Goal: Information Seeking & Learning: Learn about a topic

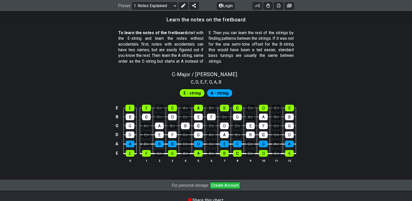
scroll to position [456, 0]
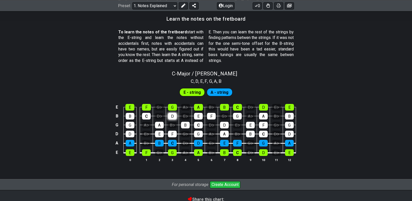
click at [170, 115] on div "D" at bounding box center [172, 116] width 9 height 7
click at [172, 116] on div "D" at bounding box center [172, 116] width 9 height 7
click at [147, 116] on div "C" at bounding box center [146, 116] width 9 height 7
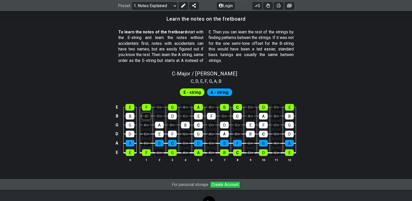
click at [147, 116] on div "C" at bounding box center [146, 116] width 9 height 7
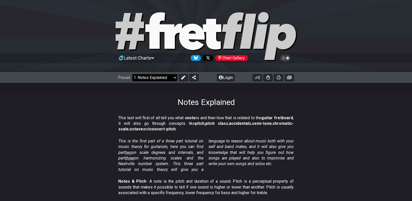
click at [148, 75] on select "Welcome to #fretflip! Initial Preset Custom Preset Minor Pentatonic Major Penta…" at bounding box center [154, 77] width 45 height 7
click at [149, 78] on select "Welcome to #fretflip! Initial Preset Custom Preset Minor Pentatonic Major Penta…" at bounding box center [154, 77] width 45 height 7
click at [216, 113] on div "This text will first of all tell you what a note is and then how that is relate…" at bounding box center [205, 124] width 175 height 23
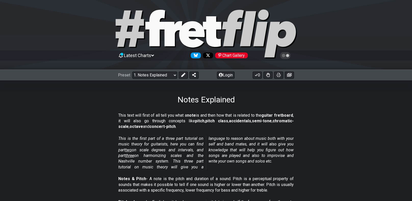
scroll to position [2, 0]
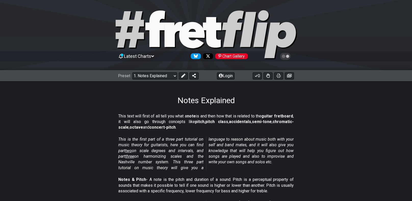
click at [213, 113] on p "This text will first of all tell you what a note is and then how that is relate…" at bounding box center [205, 121] width 175 height 17
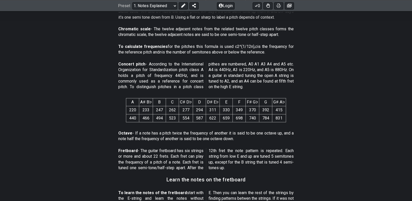
scroll to position [280, 0]
